Goal: Transaction & Acquisition: Purchase product/service

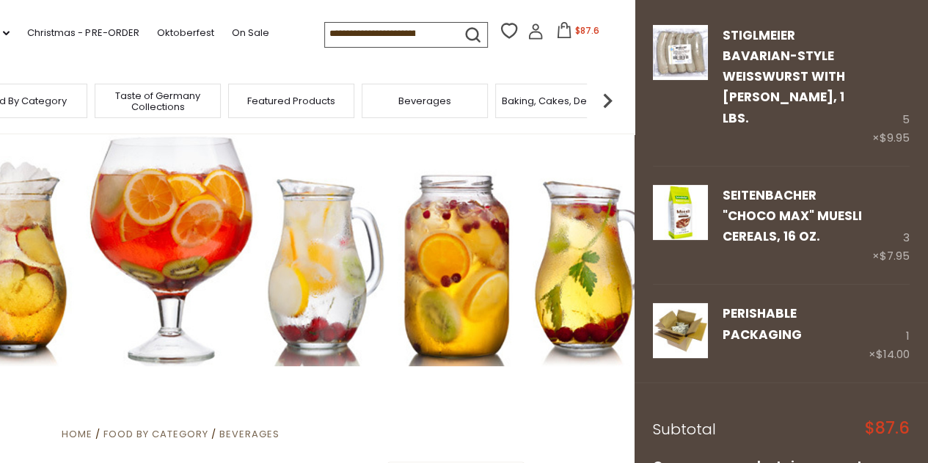
click at [605, 105] on img at bounding box center [607, 100] width 29 height 29
click at [368, 105] on span "Baking, Cakes, Desserts" at bounding box center [364, 100] width 114 height 11
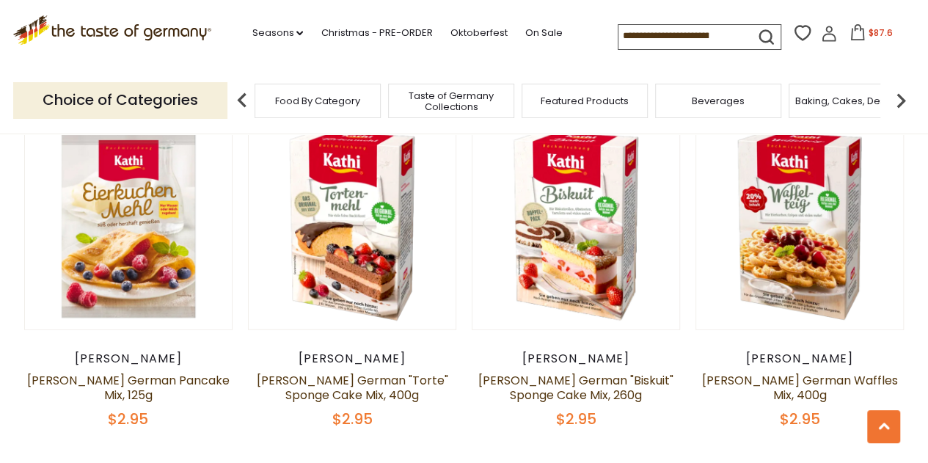
scroll to position [1765, 0]
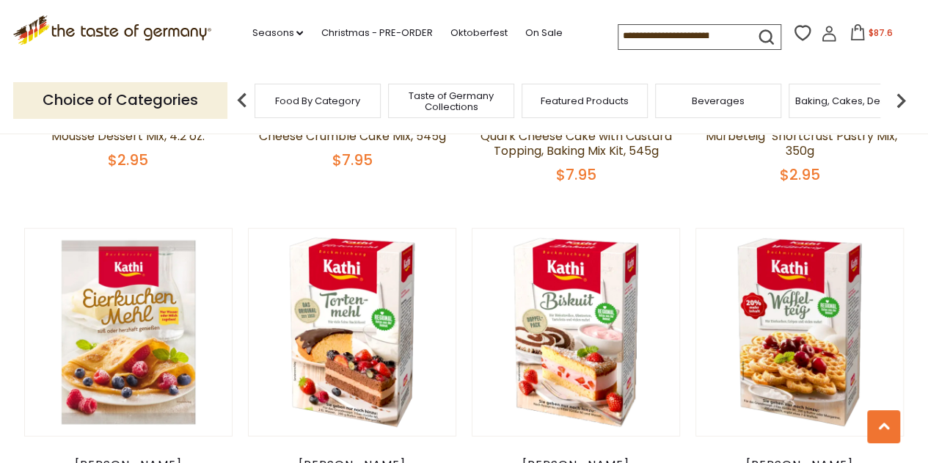
click at [908, 101] on img at bounding box center [900, 100] width 29 height 29
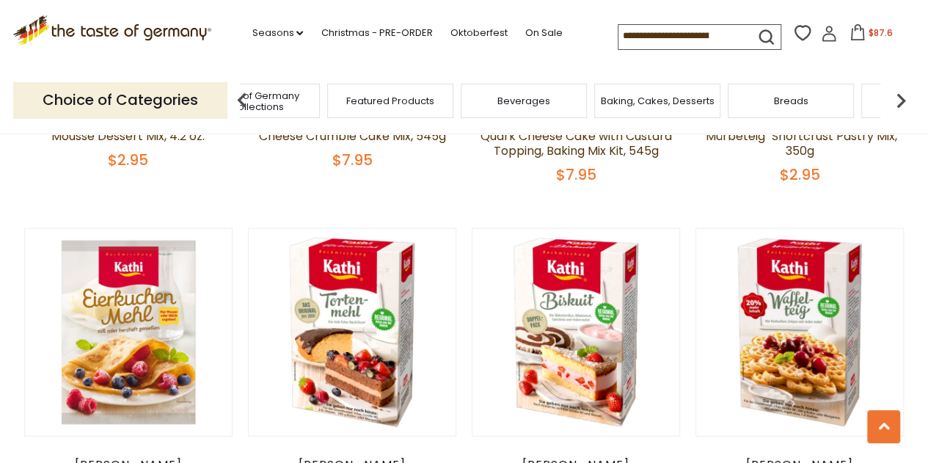
click at [813, 101] on div "Breads" at bounding box center [791, 101] width 126 height 34
click at [780, 111] on div "Breads" at bounding box center [791, 101] width 126 height 34
click at [794, 101] on span "Breads" at bounding box center [791, 100] width 34 height 11
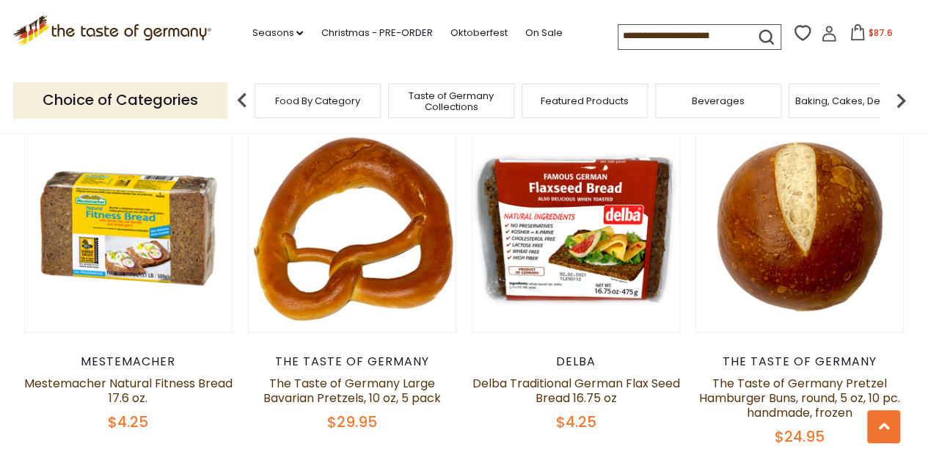
scroll to position [1459, 0]
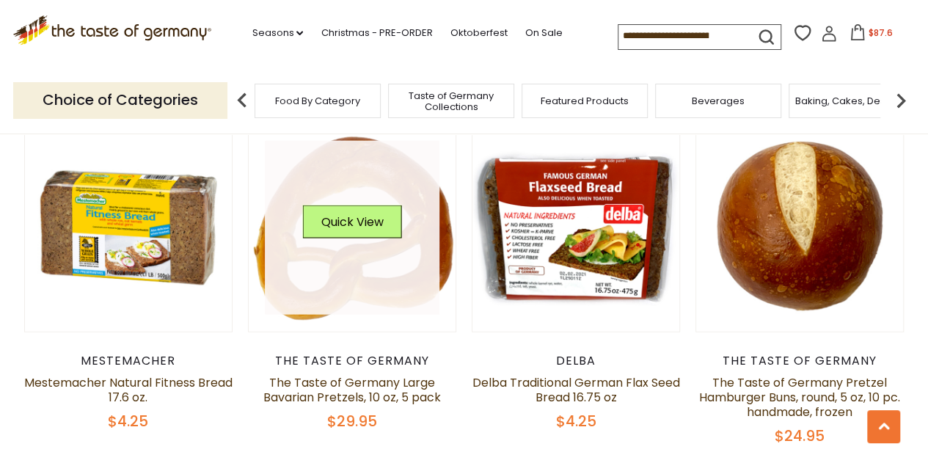
click at [368, 269] on link at bounding box center [352, 228] width 175 height 175
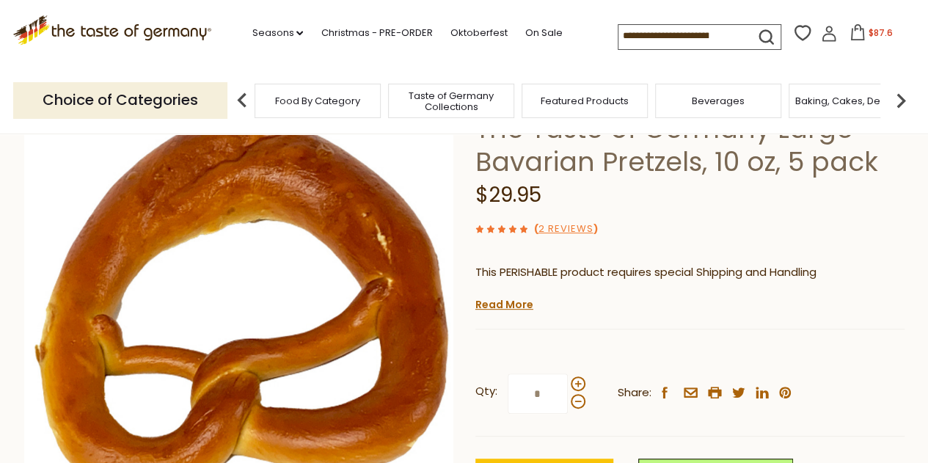
scroll to position [121, 0]
